Goal: Information Seeking & Learning: Learn about a topic

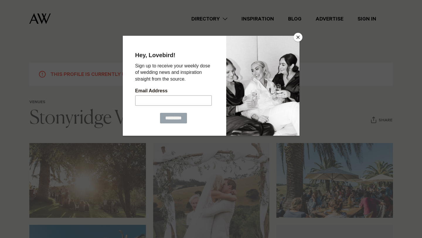
click at [301, 36] on button "Close" at bounding box center [297, 37] width 9 height 9
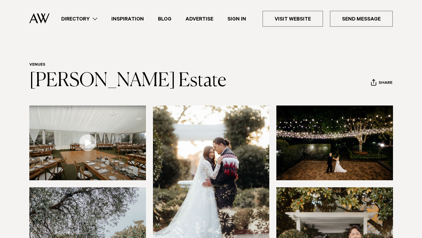
click at [83, 144] on link at bounding box center [87, 142] width 117 height 75
